Goal: Check status: Check status

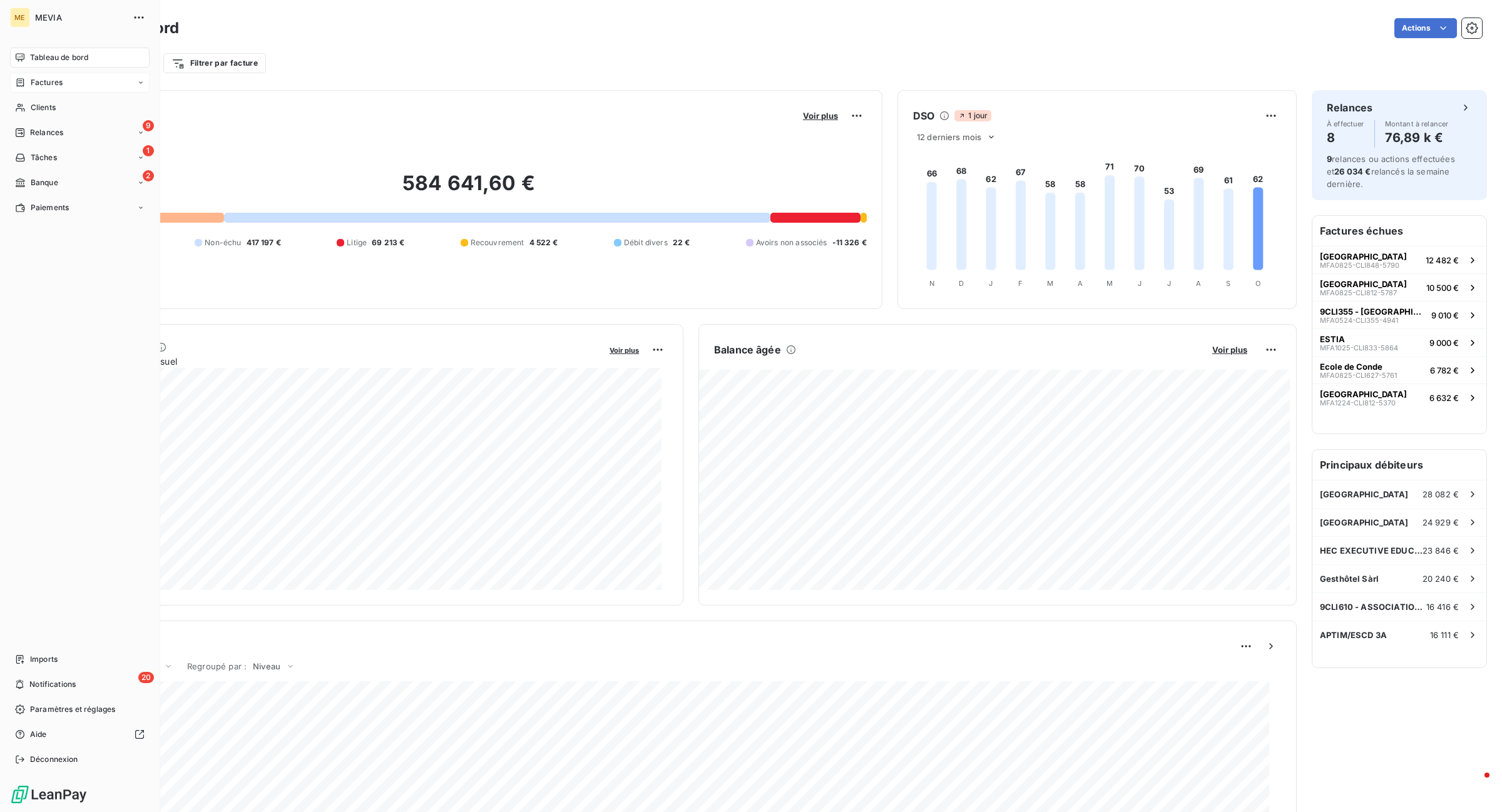
click at [29, 83] on div "Factures" at bounding box center [39, 82] width 48 height 11
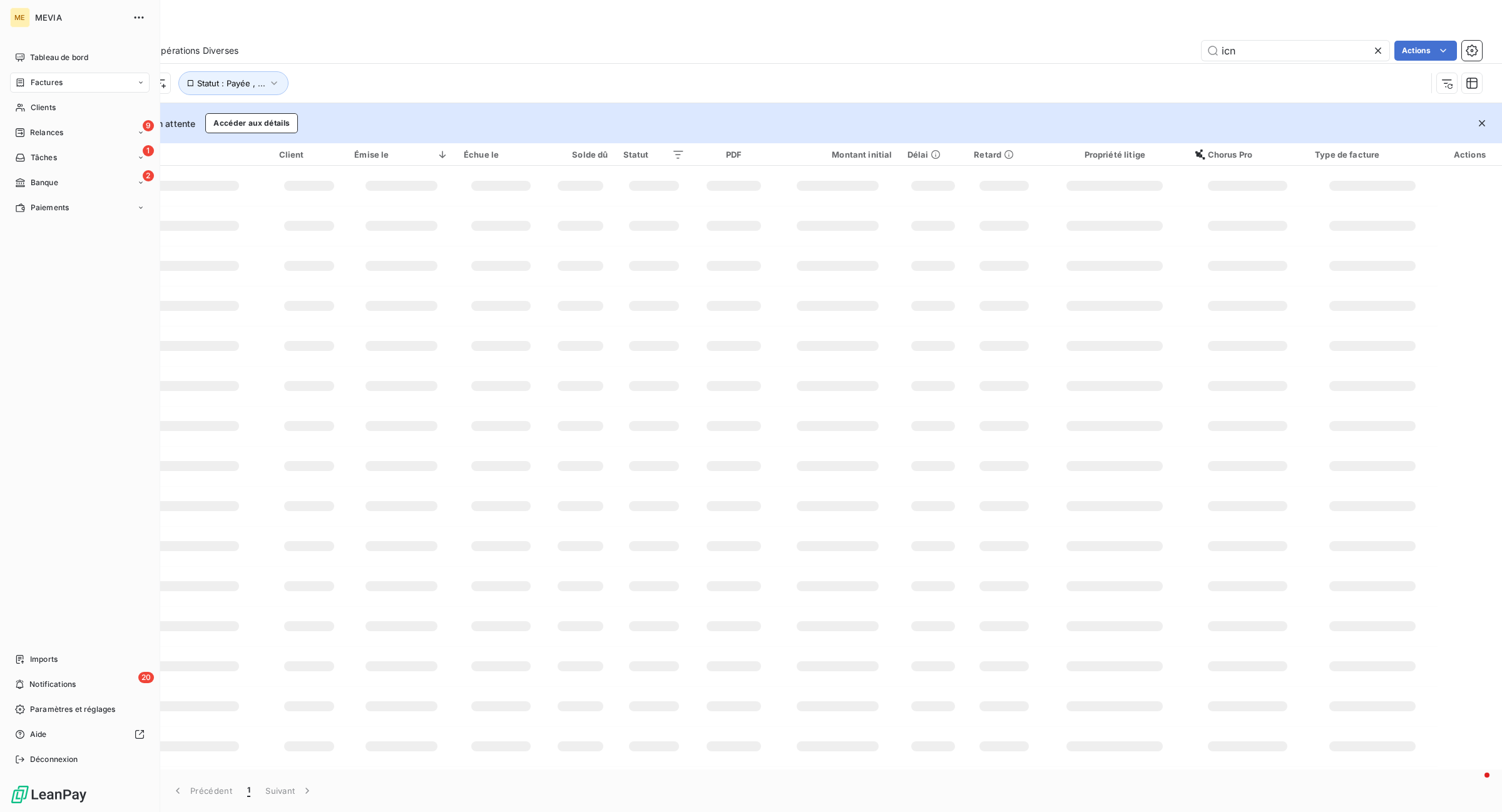
drag, startPoint x: 70, startPoint y: 77, endPoint x: 110, endPoint y: 77, distance: 40.0
click at [70, 79] on div "Factures" at bounding box center [79, 82] width 140 height 20
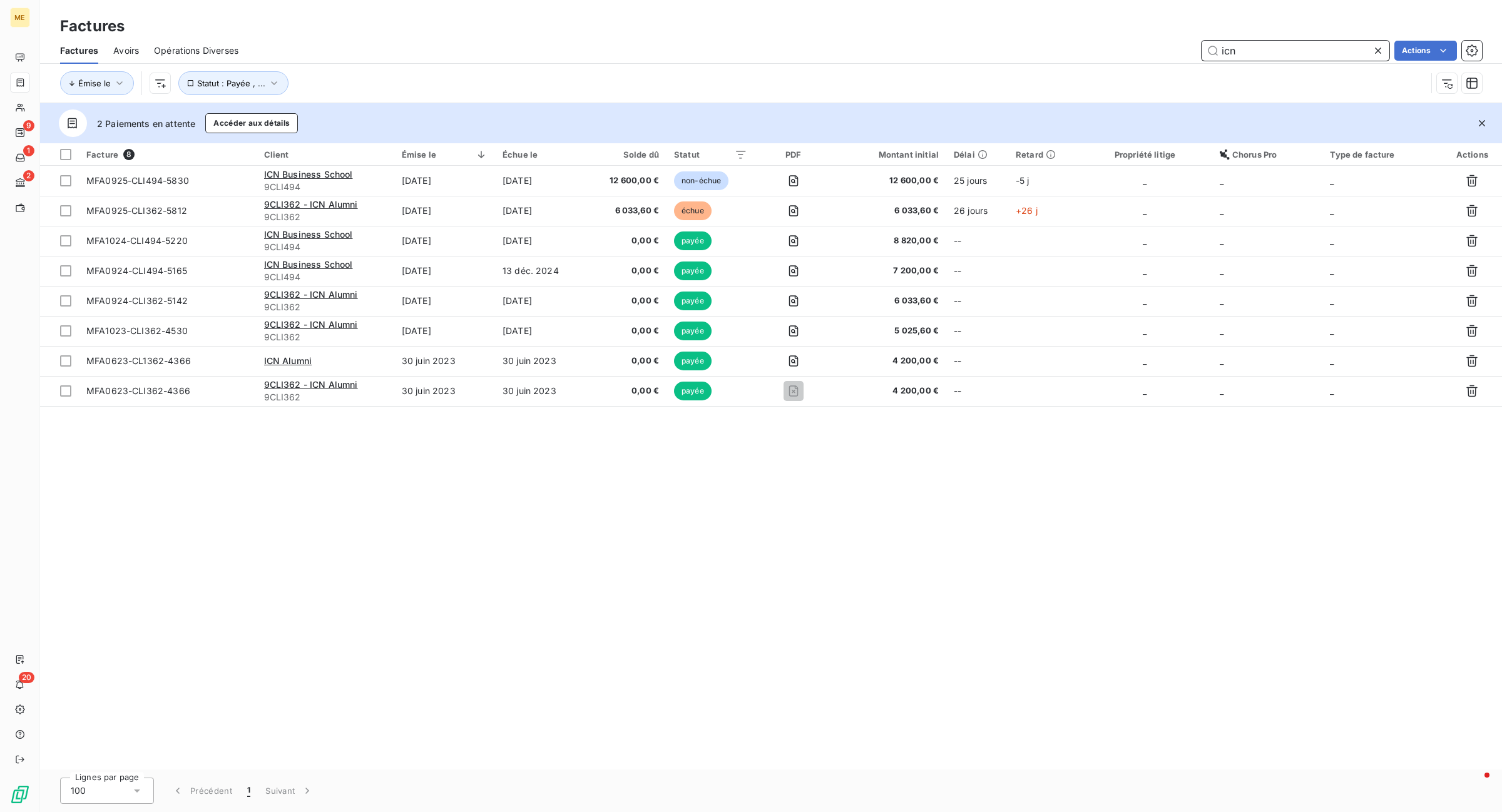
drag, startPoint x: 1306, startPoint y: 51, endPoint x: 1159, endPoint y: 52, distance: 147.0
click at [1159, 52] on div "icn Actions" at bounding box center [867, 50] width 1228 height 20
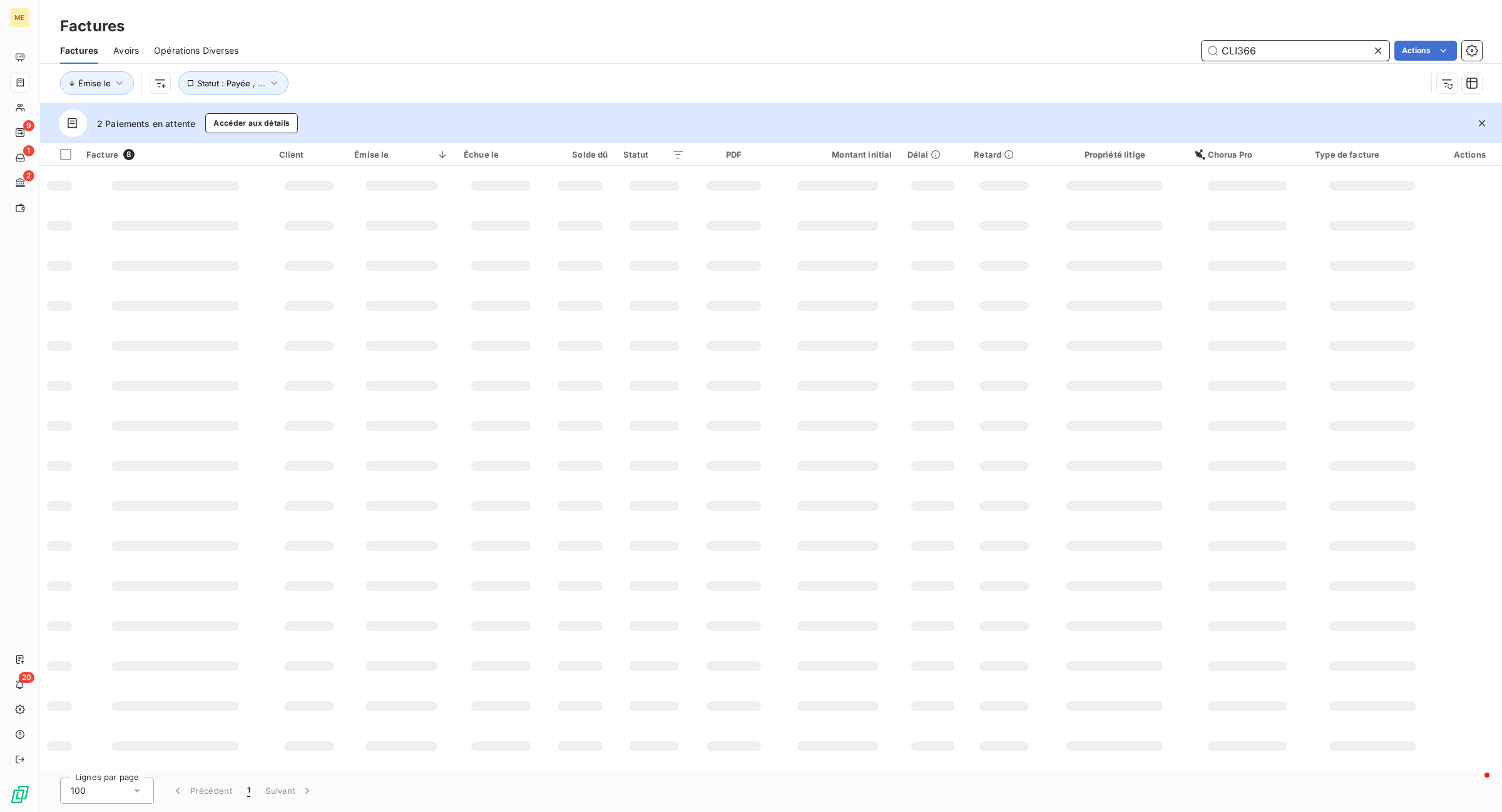
type input "CLI366"
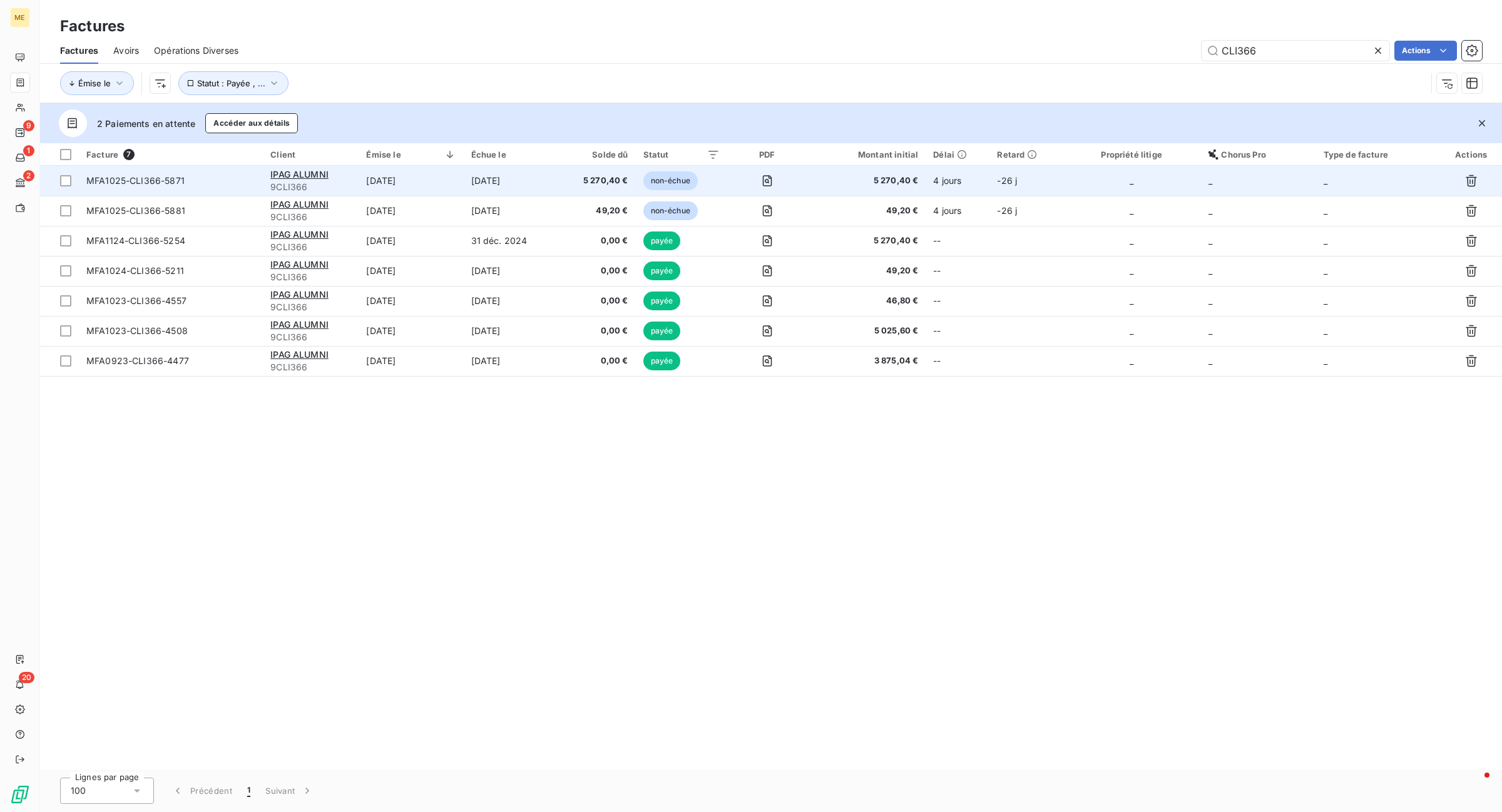
click at [472, 181] on td "[DATE]" at bounding box center [510, 181] width 94 height 30
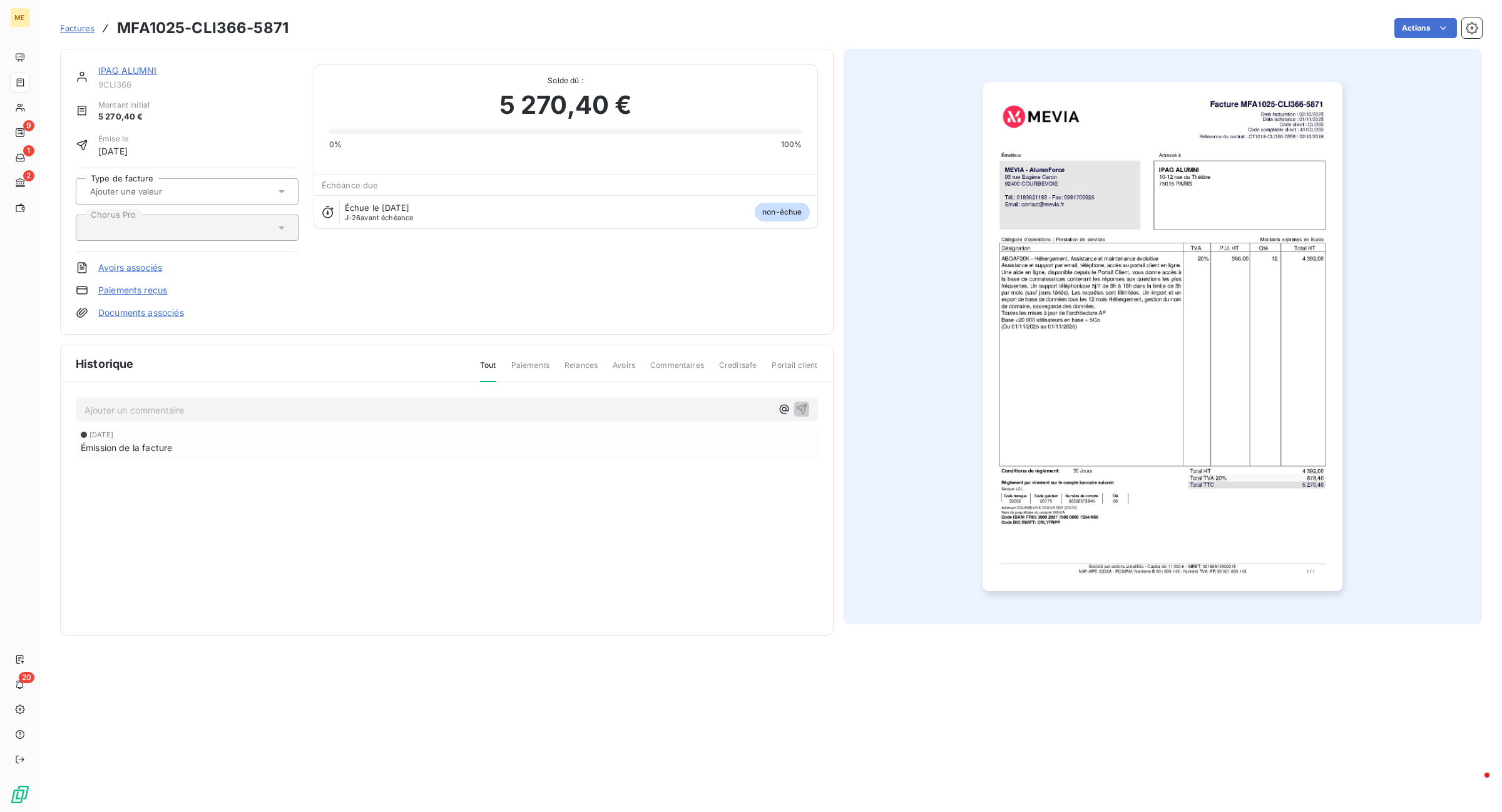
click at [157, 417] on div "Ajouter un commentaire ﻿" at bounding box center [447, 410] width 742 height 25
click at [163, 411] on p "Ajouter un commentaire ﻿" at bounding box center [428, 410] width 687 height 16
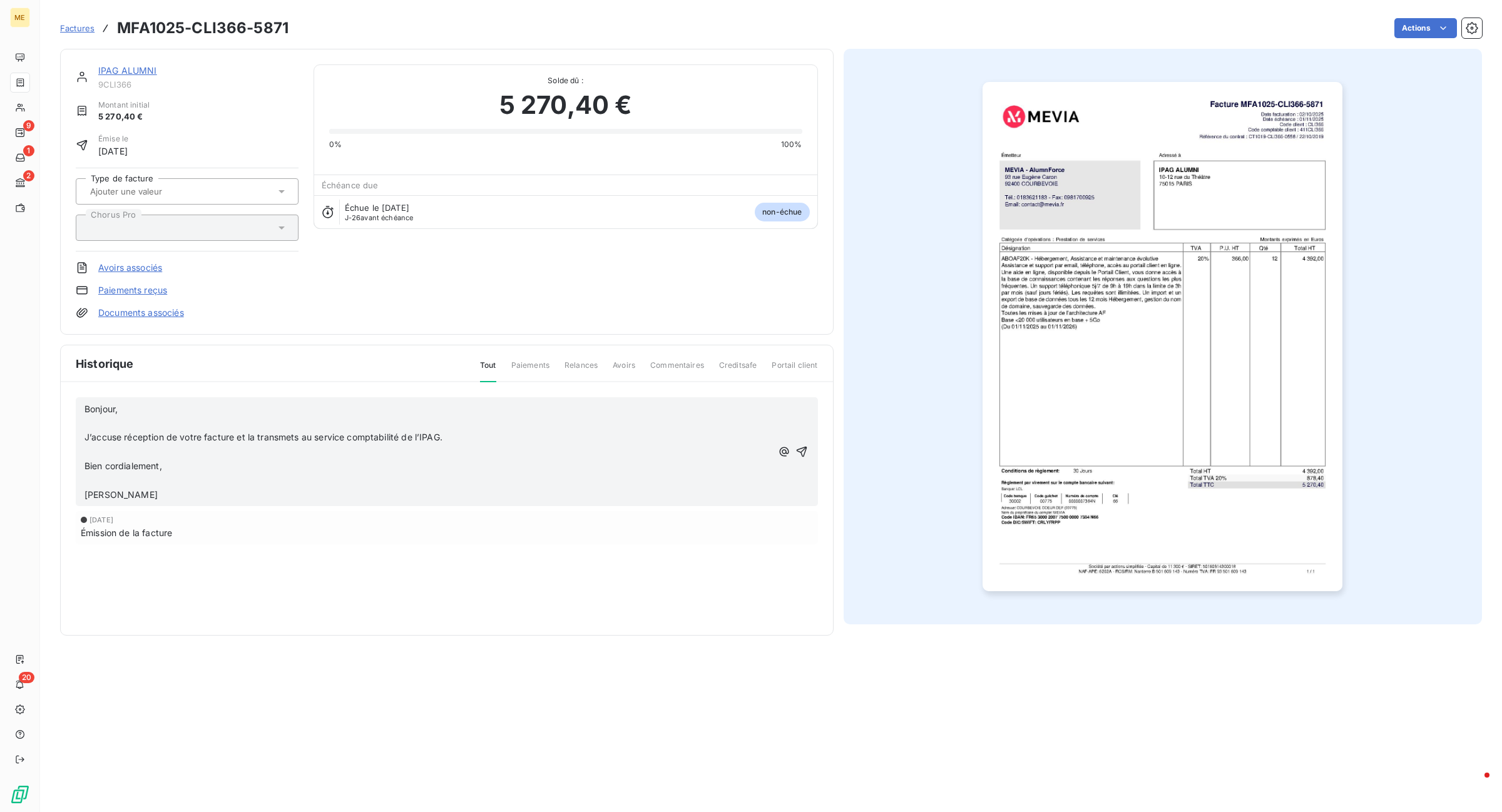
click at [230, 504] on div "Bonjour, ﻿ J’accuse réception de votre facture et la transmets au service compt…" at bounding box center [447, 451] width 742 height 109
click at [802, 449] on icon "button" at bounding box center [801, 451] width 11 height 11
